Goal: Information Seeking & Learning: Compare options

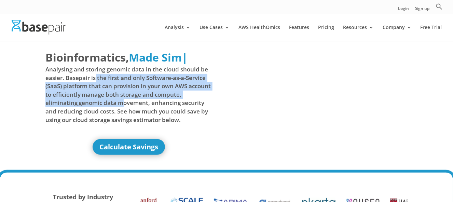
drag, startPoint x: 94, startPoint y: 79, endPoint x: 143, endPoint y: 103, distance: 54.5
click at [125, 102] on span "Analysing and storing genomic data in the cloud should be easier. Basepair is t…" at bounding box center [128, 94] width 167 height 59
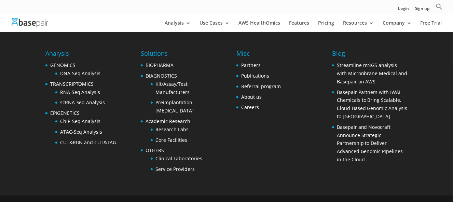
scroll to position [1415, 0]
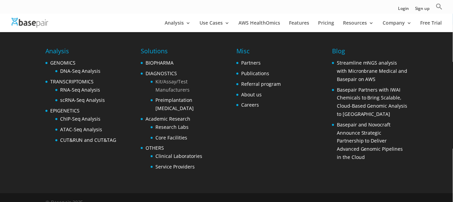
click at [162, 78] on link "Kit/Assay/Test Manufacturers" at bounding box center [172, 85] width 34 height 15
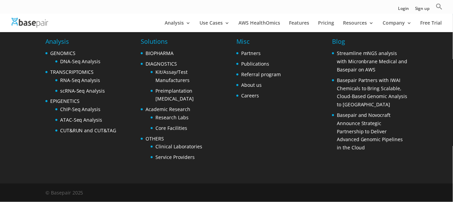
scroll to position [2633, 0]
click at [84, 63] on link "DNA-Seq Analysis" at bounding box center [80, 61] width 41 height 6
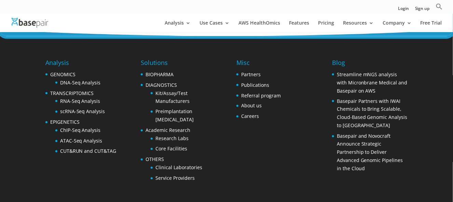
scroll to position [1159, 0]
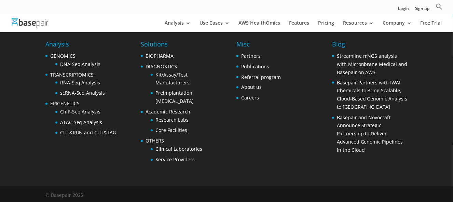
click at [21, 25] on img at bounding box center [30, 23] width 37 height 10
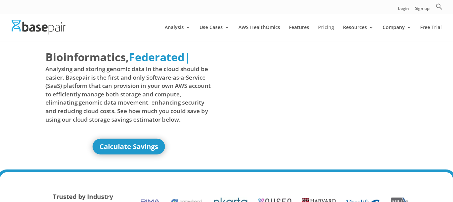
click at [329, 25] on link "Pricing" at bounding box center [326, 33] width 16 height 16
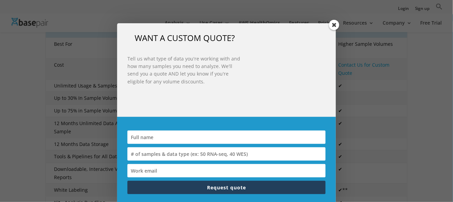
scroll to position [170, 0]
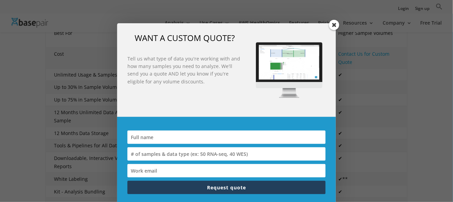
click at [333, 25] on span at bounding box center [334, 25] width 10 height 10
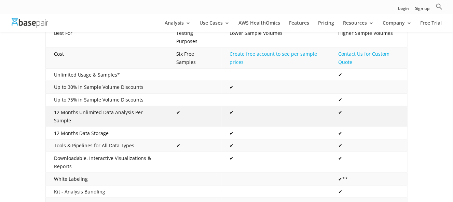
click at [204, 111] on td "✔" at bounding box center [194, 116] width 53 height 21
click at [248, 112] on td "✔" at bounding box center [276, 116] width 109 height 21
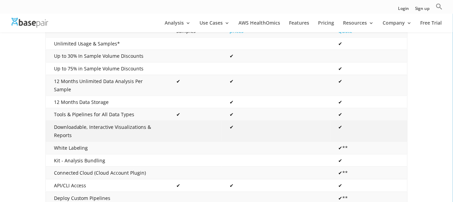
scroll to position [205, 0]
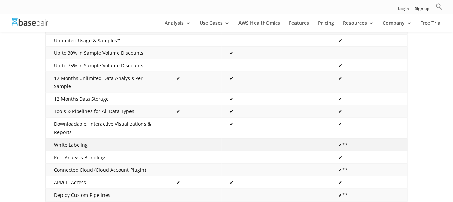
click at [344, 138] on td "✔**" at bounding box center [368, 144] width 77 height 13
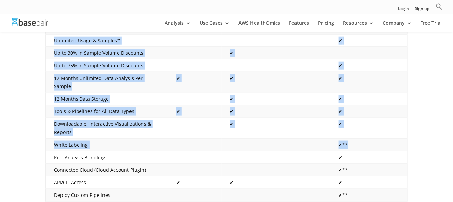
drag, startPoint x: 347, startPoint y: 134, endPoint x: 36, endPoint y: 129, distance: 311.6
click at [22, 130] on div "Capability 14 Day Free Trial Pay-As-You-Go Annual License Best For Testing Purp…" at bounding box center [226, 143] width 453 height 346
click at [52, 138] on td "White Labeling" at bounding box center [106, 144] width 123 height 13
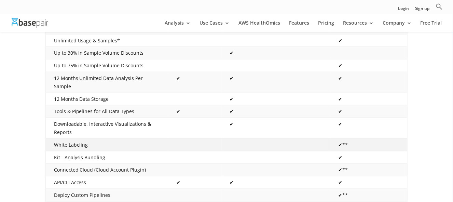
click at [67, 138] on td "White Labeling" at bounding box center [106, 144] width 123 height 13
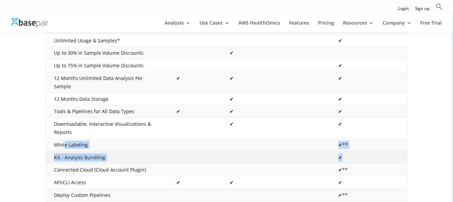
drag, startPoint x: 64, startPoint y: 134, endPoint x: 373, endPoint y: 147, distance: 309.8
click at [373, 147] on tbody "Best For Testing Purposes Lower Sample Volumes Higher Sample Volumes Cost Six F…" at bounding box center [226, 135] width 362 height 284
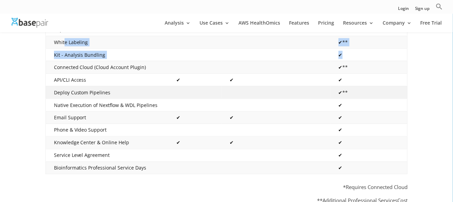
scroll to position [341, 0]
